Goal: Task Accomplishment & Management: Manage account settings

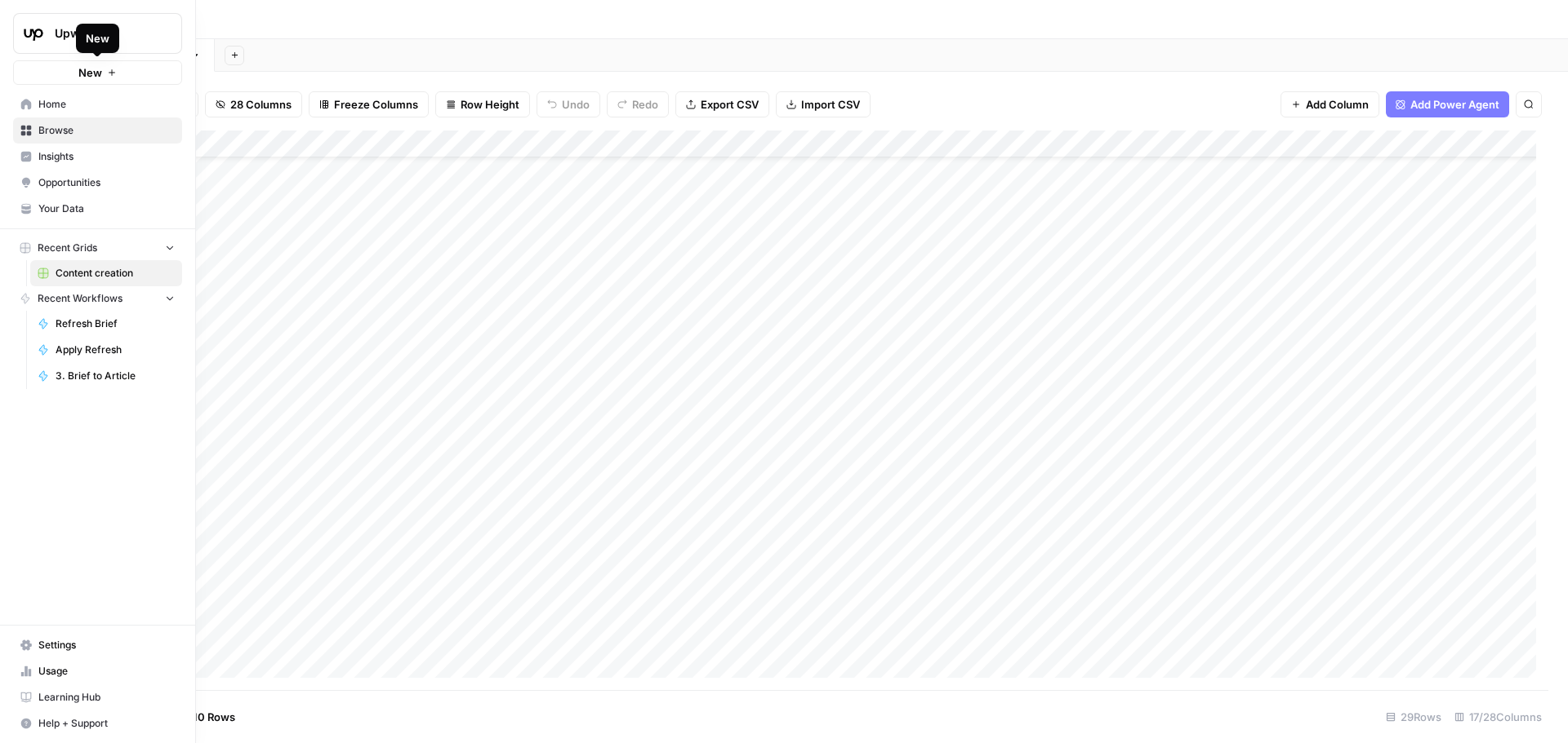
scroll to position [85, 533]
click at [28, 646] on icon at bounding box center [26, 645] width 11 height 10
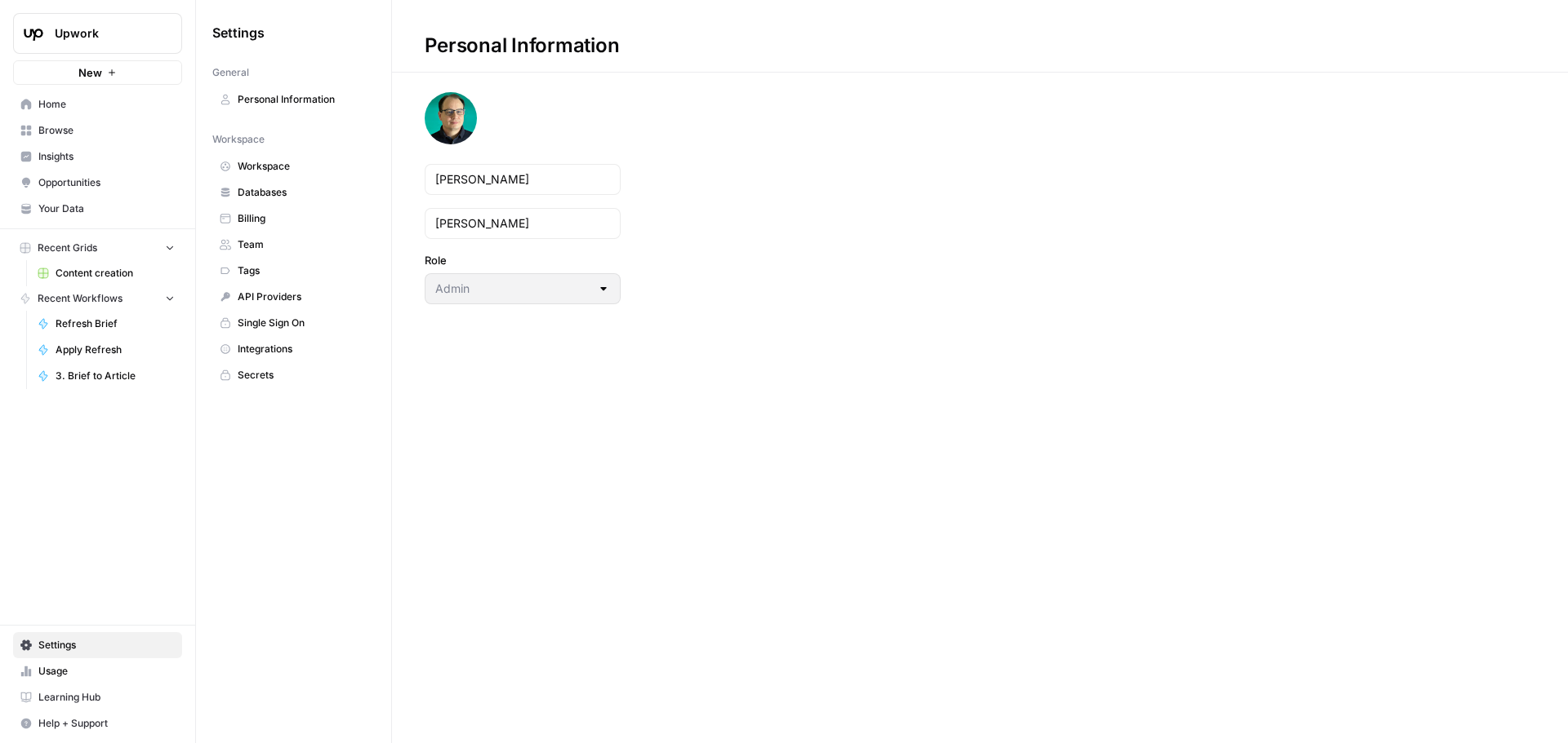
click at [264, 161] on span "Workspace" at bounding box center [302, 167] width 129 height 15
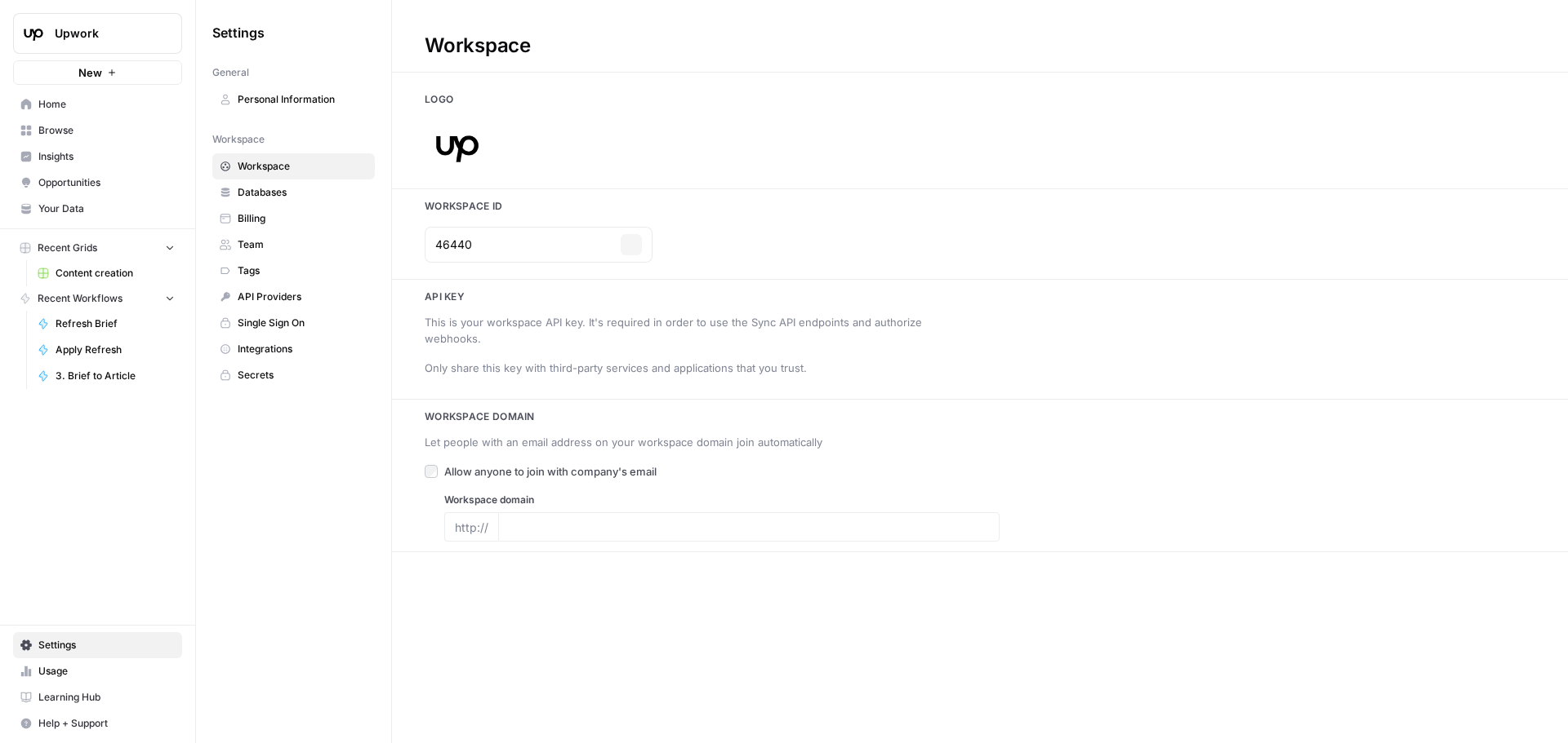
type input "[DOMAIN_NAME]"
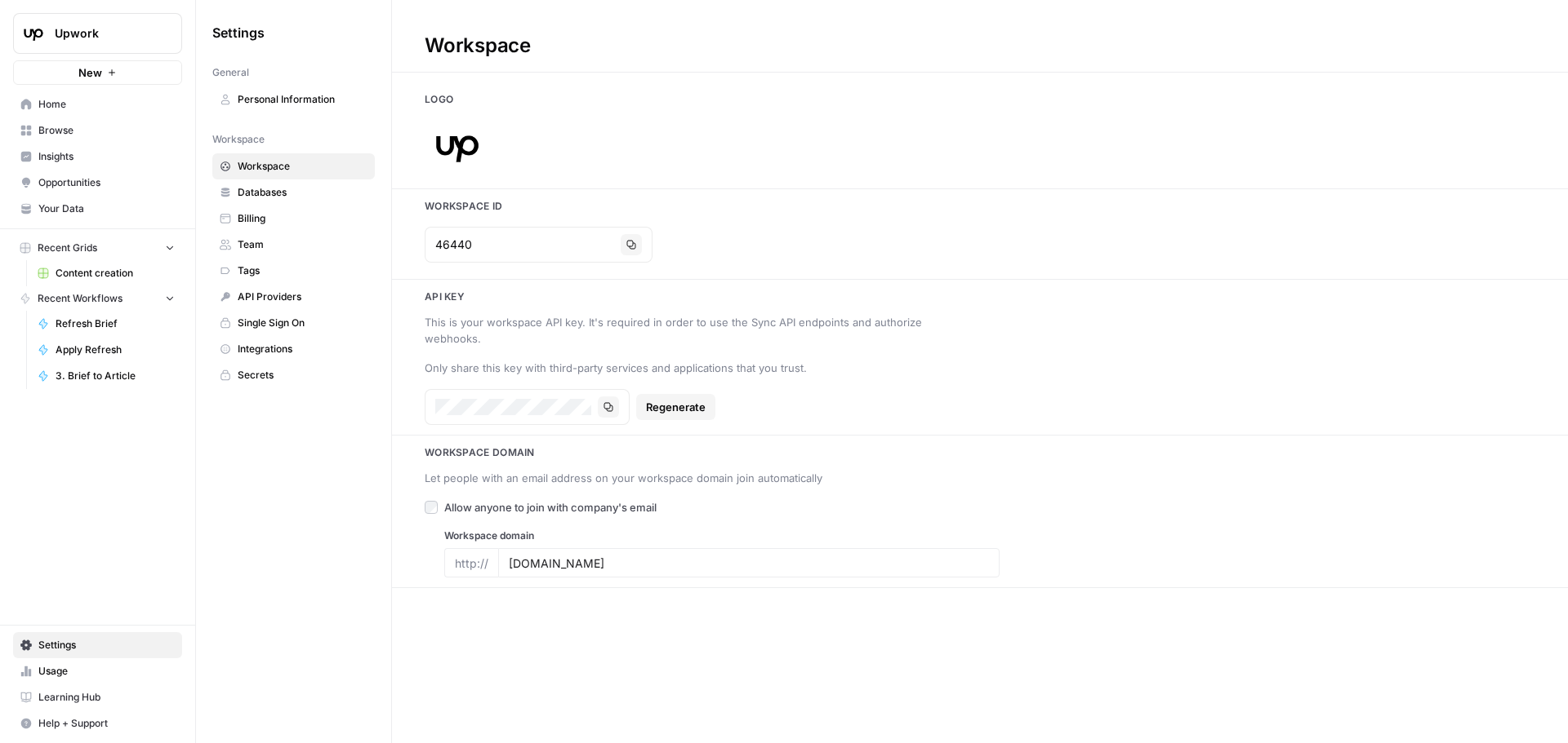
click at [262, 246] on span "Team" at bounding box center [302, 245] width 129 height 15
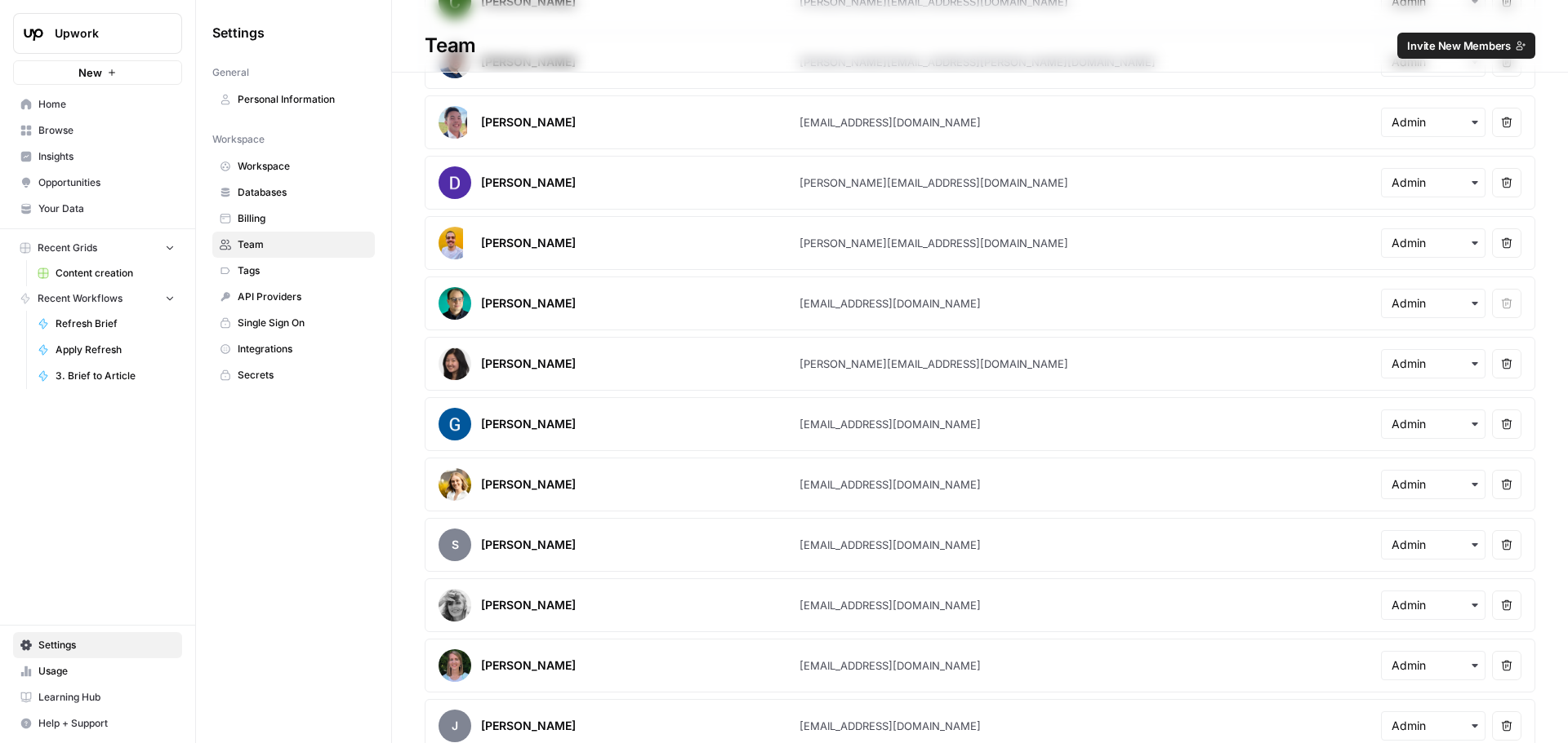
scroll to position [380, 0]
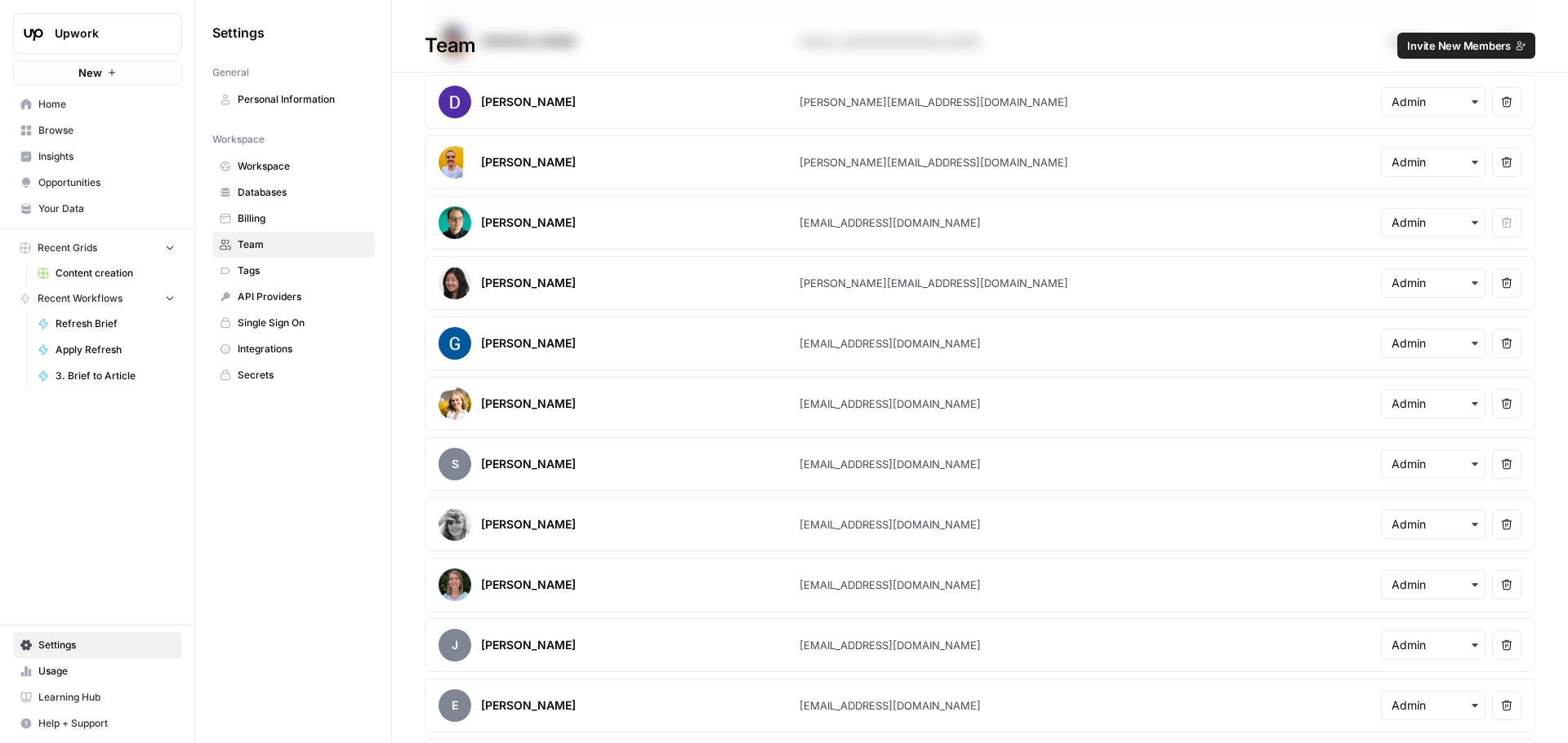
click at [1468, 527] on icon "button" at bounding box center [1474, 525] width 13 height 13
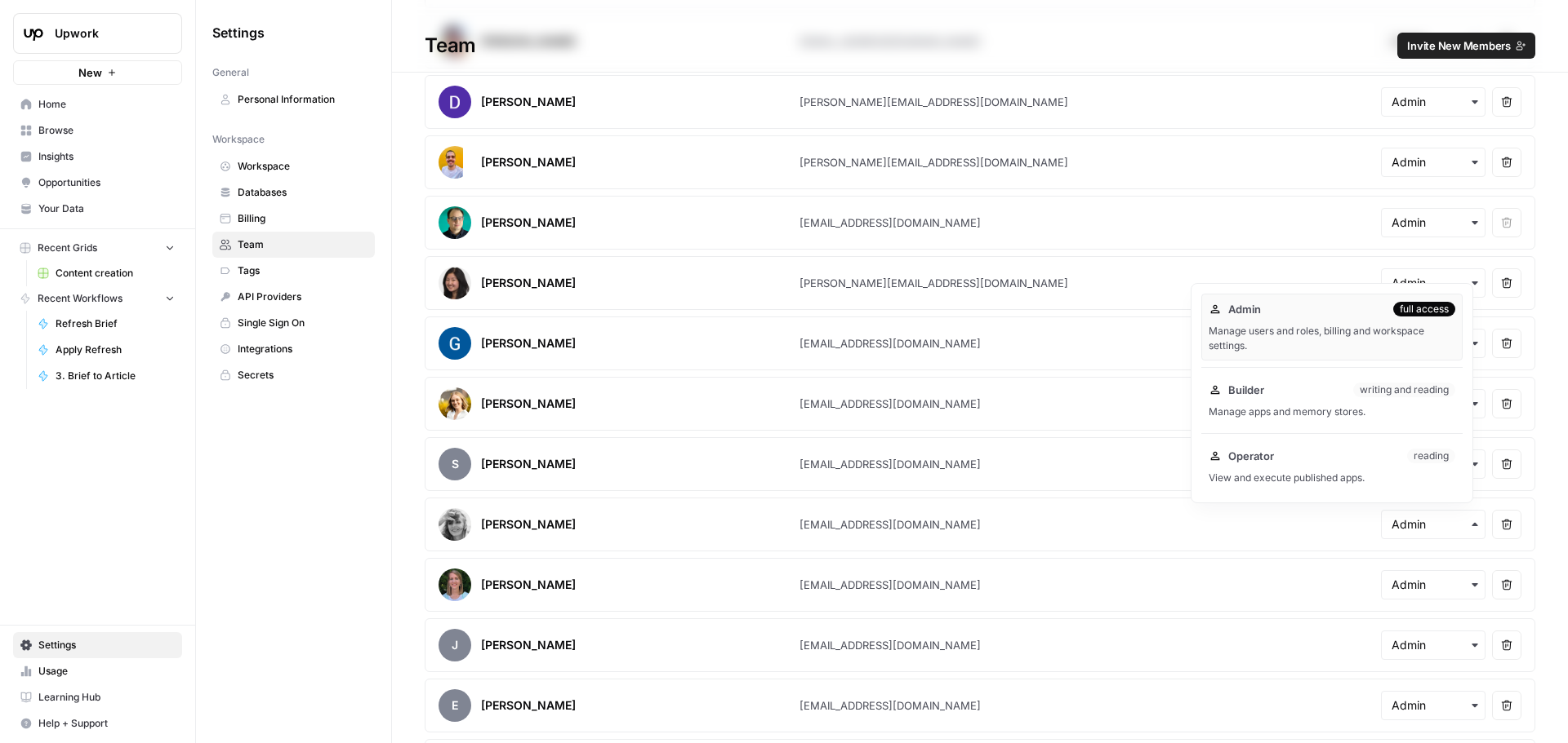
click at [1452, 42] on span "Invite New Members" at bounding box center [1458, 45] width 104 height 16
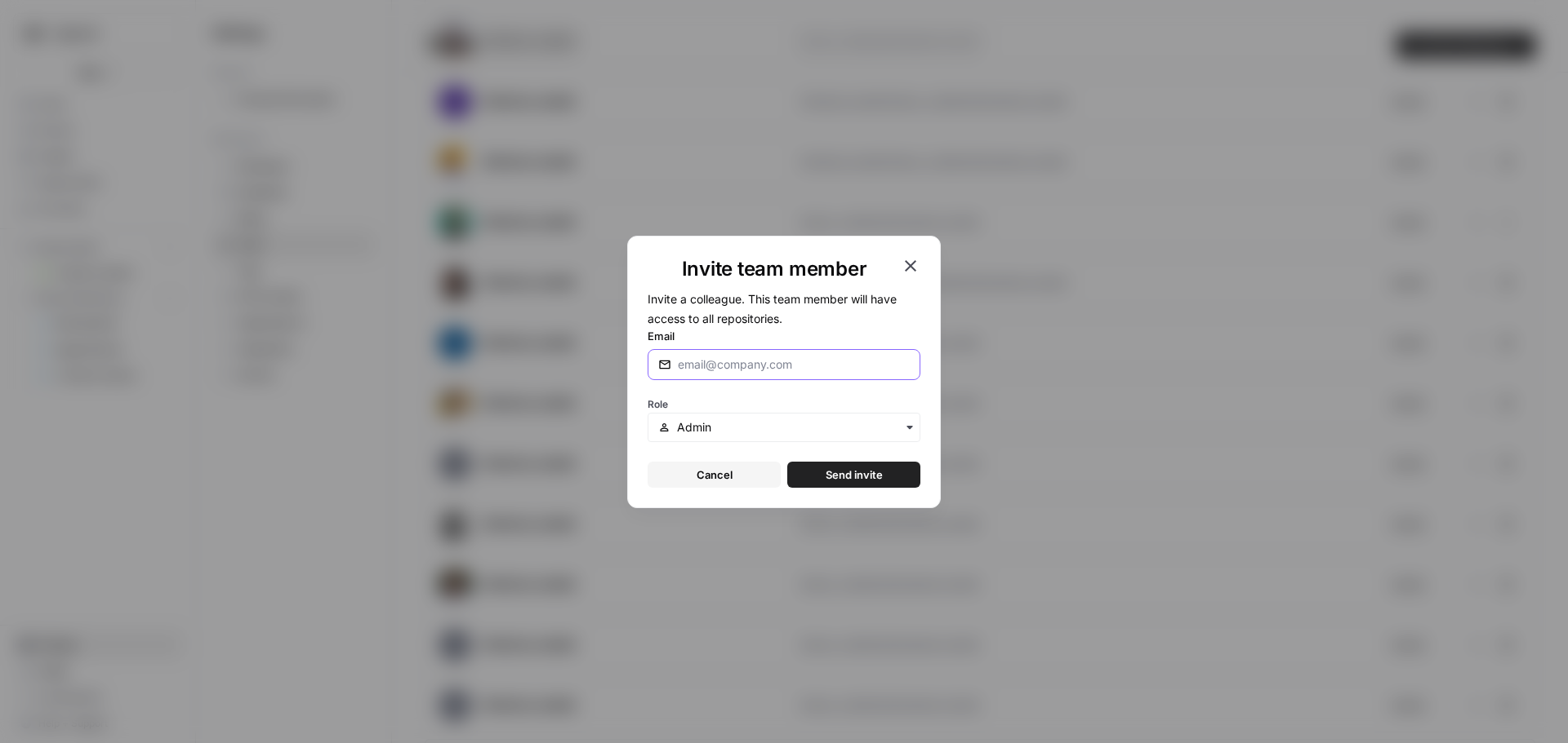
click at [714, 369] on input "Email" at bounding box center [793, 364] width 231 height 16
paste input "[EMAIL_ADDRESS][DOMAIN_NAME]"
type input "[EMAIL_ADDRESS][DOMAIN_NAME]"
click at [759, 397] on div "Role" at bounding box center [783, 418] width 273 height 49
click at [842, 483] on button "Send invite" at bounding box center [853, 475] width 133 height 26
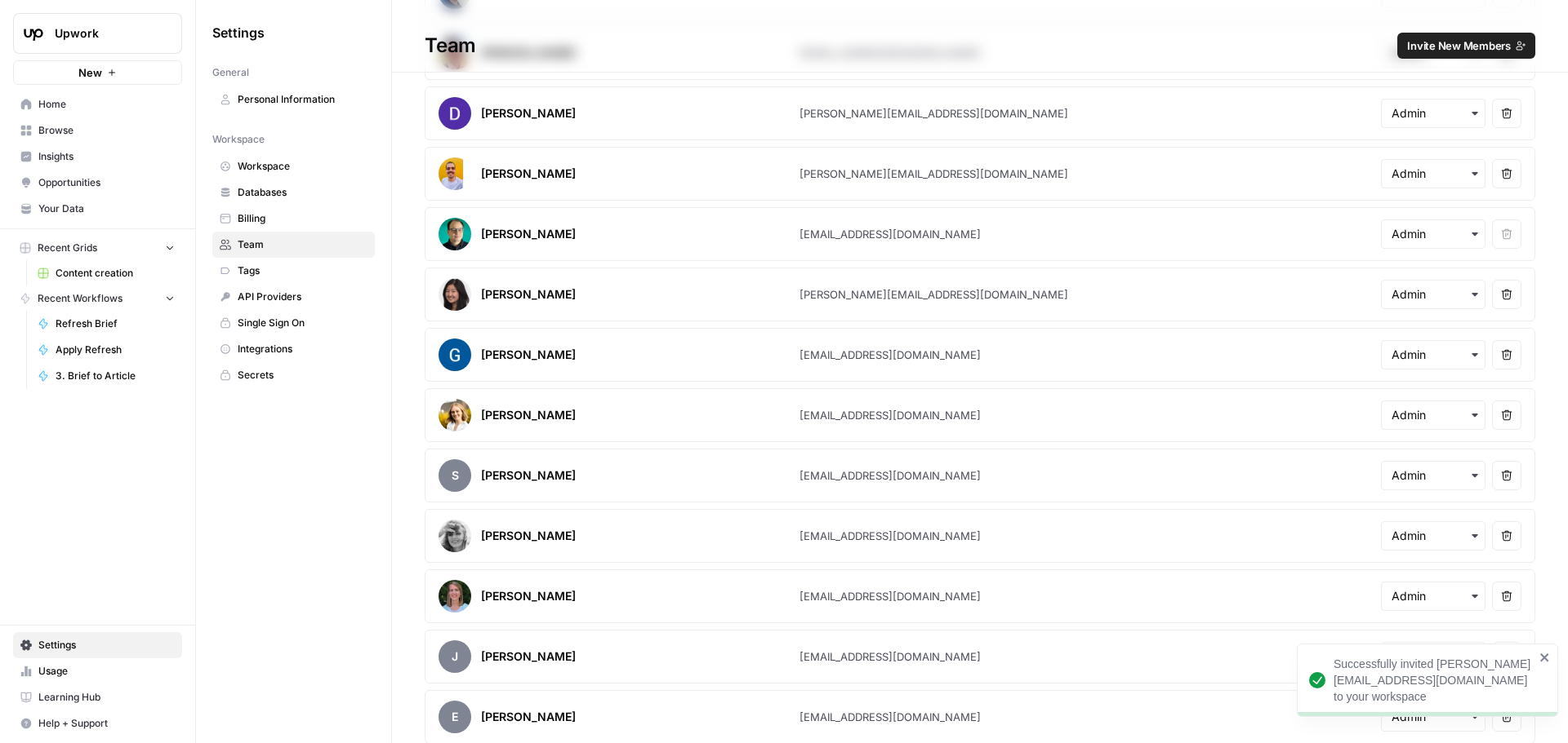
scroll to position [497, 0]
